Goal: Contribute content: Add original content to the website for others to see

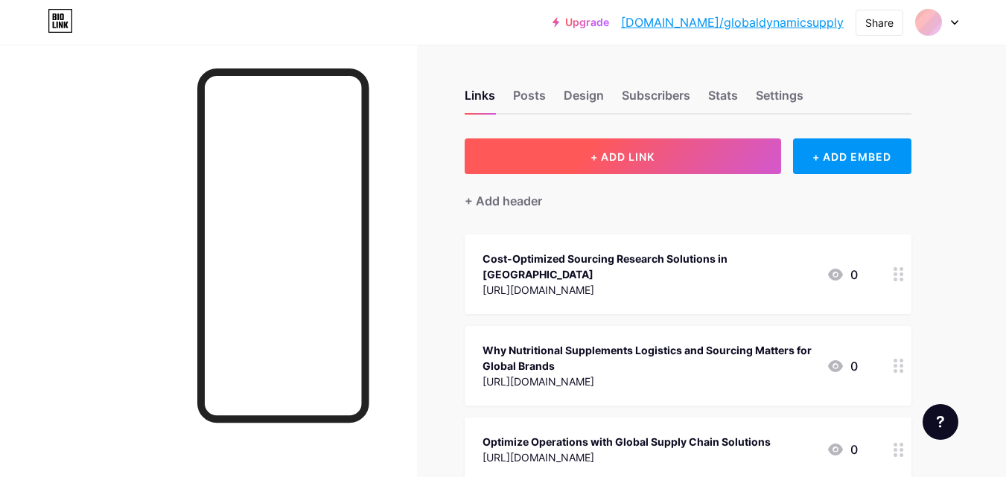
click at [677, 159] on button "+ ADD LINK" at bounding box center [622, 156] width 316 height 36
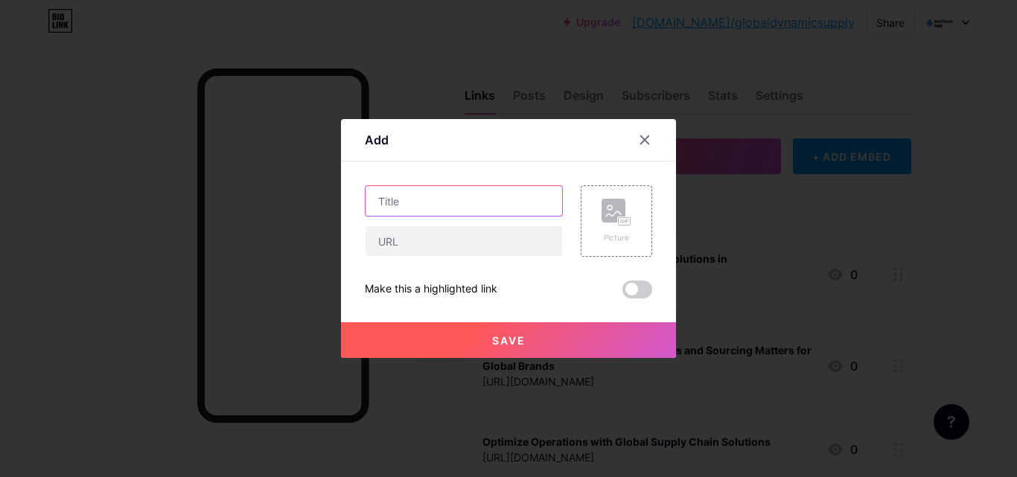
click at [476, 208] on input "text" at bounding box center [463, 201] width 197 height 30
paste input "Global Dynamic Supply – [GEOGRAPHIC_DATA]’s Trusted Domestic Freight Transporta…"
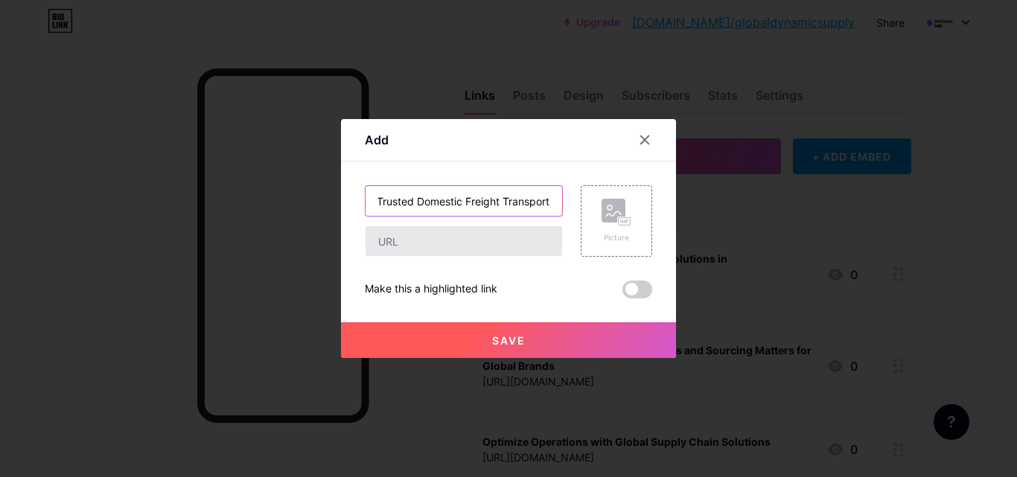
type input "Global Dynamic Supply – [GEOGRAPHIC_DATA]’s Trusted Domestic Freight Transporta…"
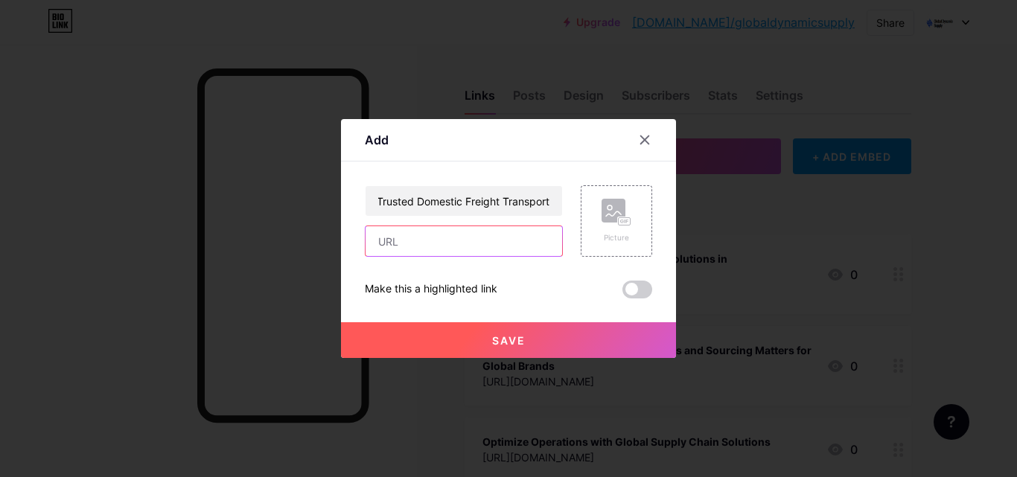
scroll to position [0, 0]
click at [429, 243] on input "text" at bounding box center [463, 241] width 197 height 30
click at [464, 237] on input "text" at bounding box center [463, 241] width 197 height 30
paste input "[URL][DOMAIN_NAME]"
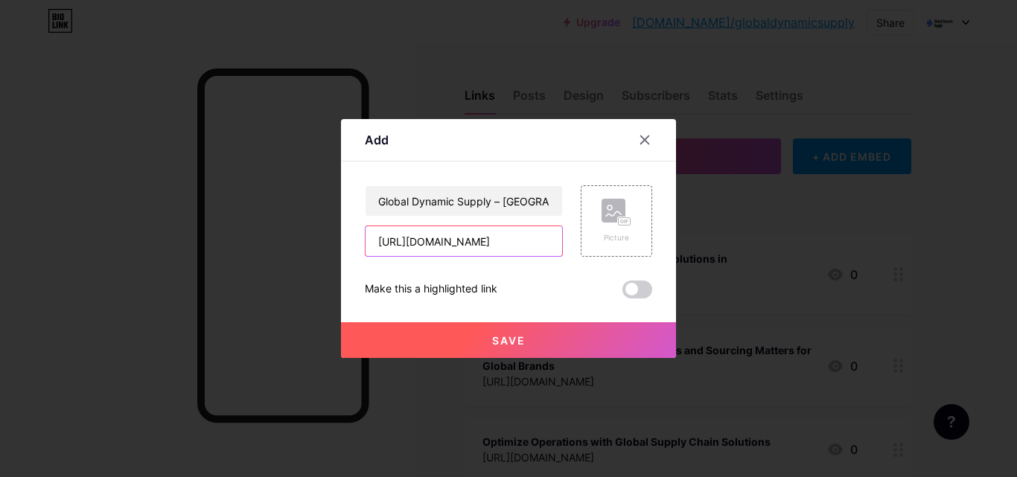
type input "[URL][DOMAIN_NAME]"
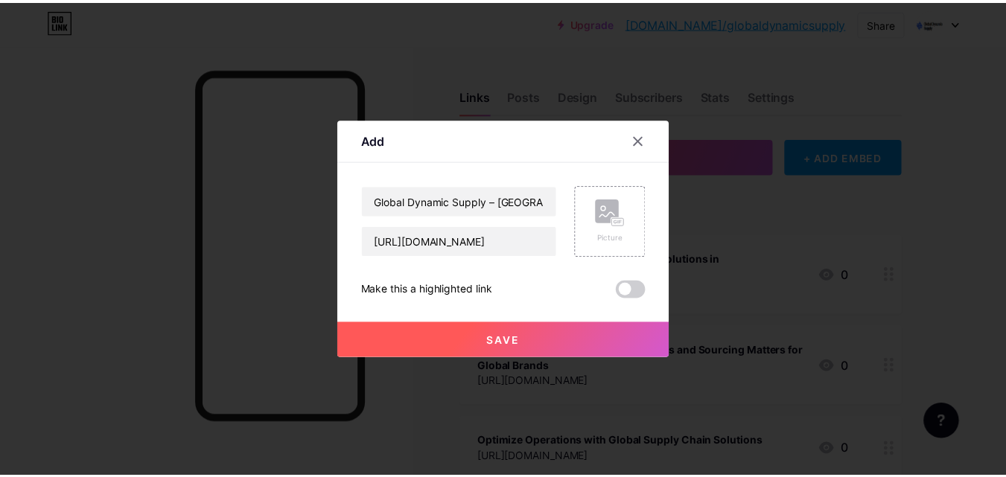
scroll to position [0, 0]
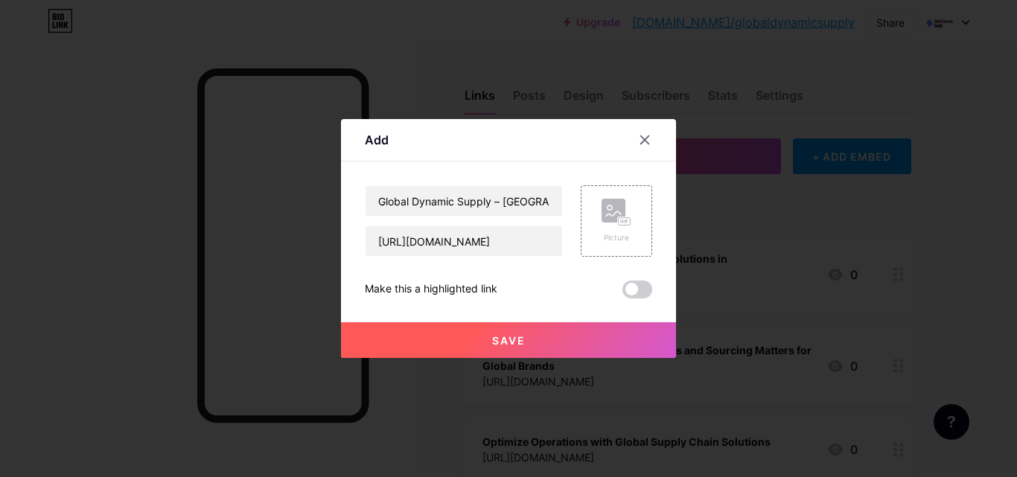
click at [560, 338] on button "Save" at bounding box center [508, 340] width 335 height 36
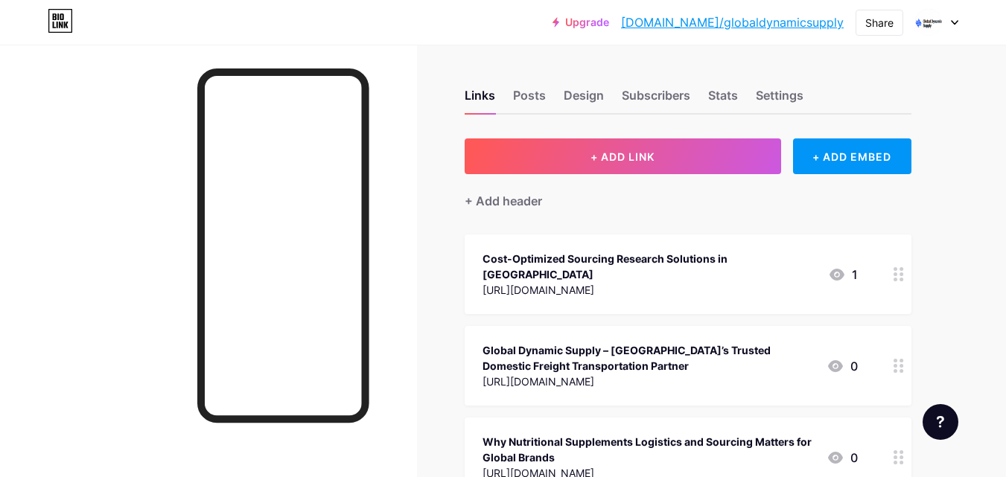
click at [791, 22] on link "[DOMAIN_NAME]/globaldynamicsupply" at bounding box center [732, 22] width 223 height 18
click at [506, 342] on div "Global Dynamic Supply – [GEOGRAPHIC_DATA]’s Trusted Domestic Freight Transporta…" at bounding box center [648, 357] width 332 height 31
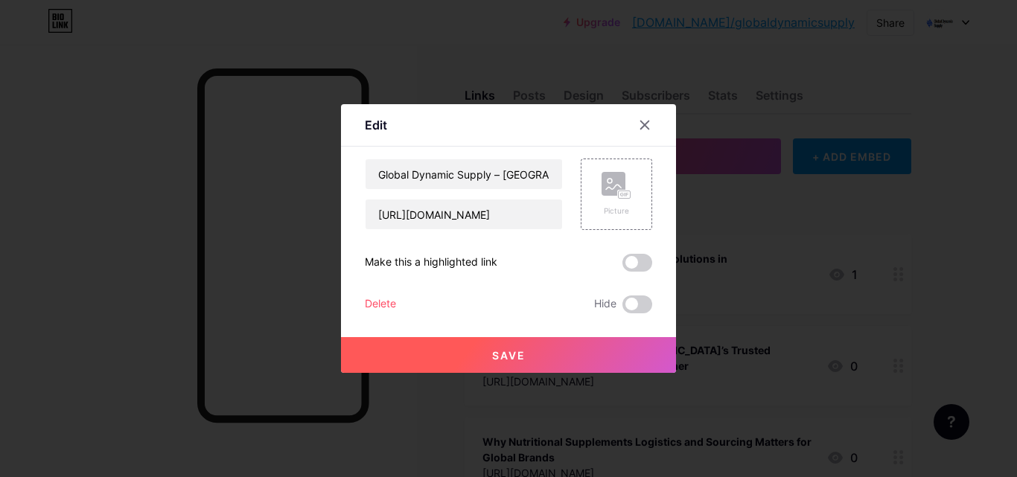
click at [657, 117] on div at bounding box center [653, 125] width 45 height 27
